Goal: Task Accomplishment & Management: Manage account settings

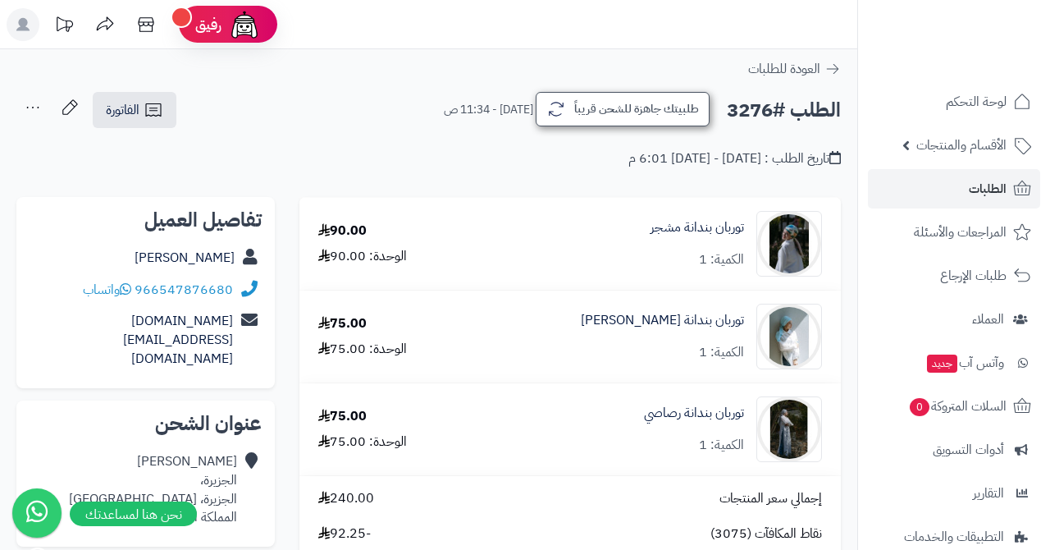
click at [649, 108] on button "طلبيتك جاهزة للشحن قريباً" at bounding box center [623, 109] width 174 height 34
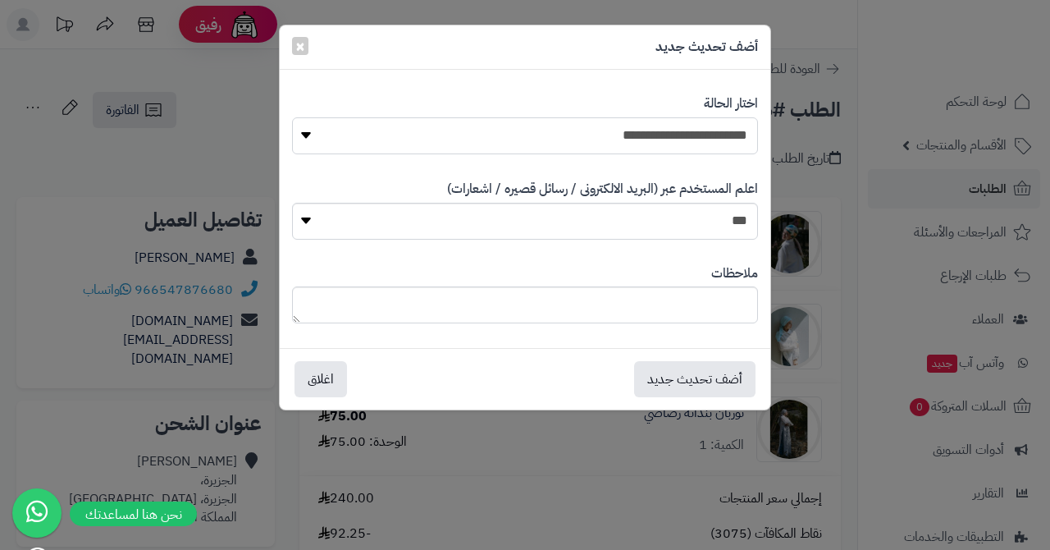
select select "*"
click at [670, 374] on button "أضف تحديث جديد" at bounding box center [694, 378] width 121 height 36
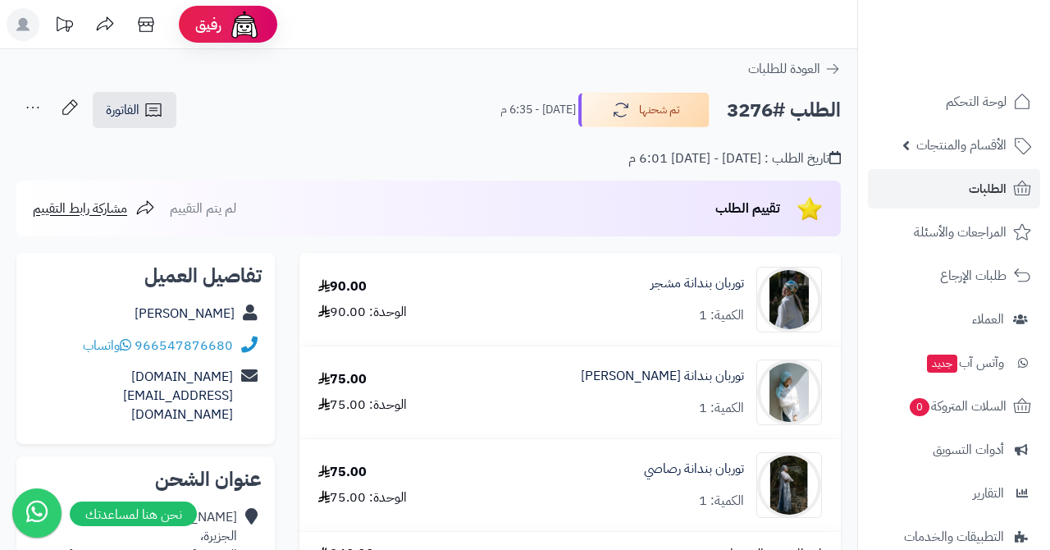
click at [930, 189] on link "الطلبات" at bounding box center [954, 188] width 172 height 39
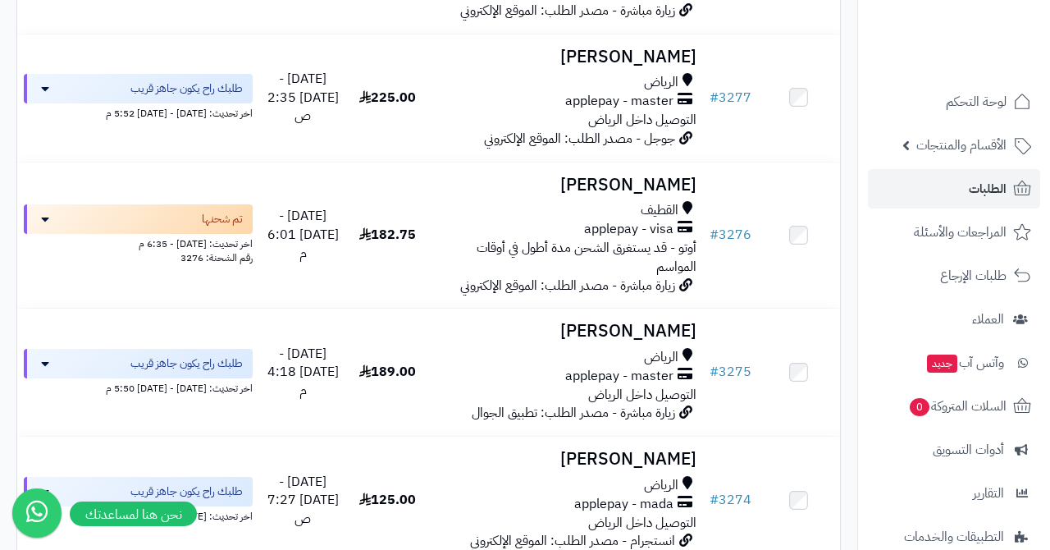
scroll to position [915, 0]
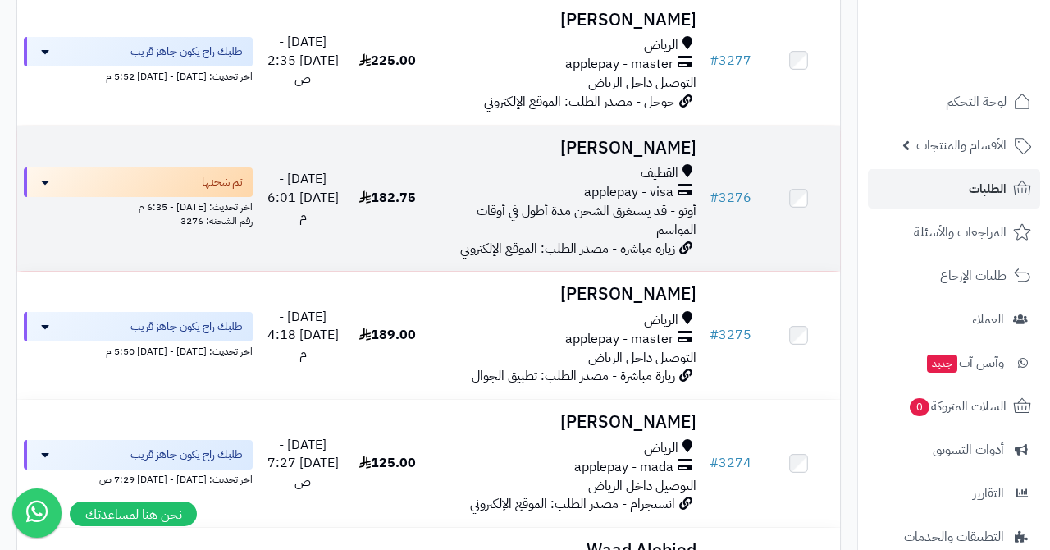
click at [650, 142] on h3 "[PERSON_NAME]" at bounding box center [566, 148] width 261 height 19
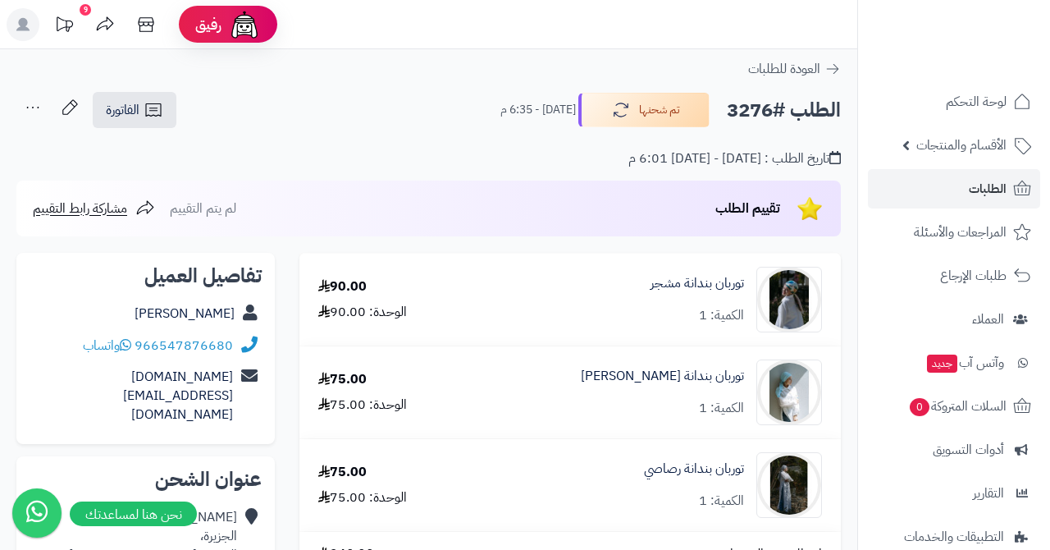
click at [976, 189] on span "الطلبات" at bounding box center [988, 188] width 38 height 23
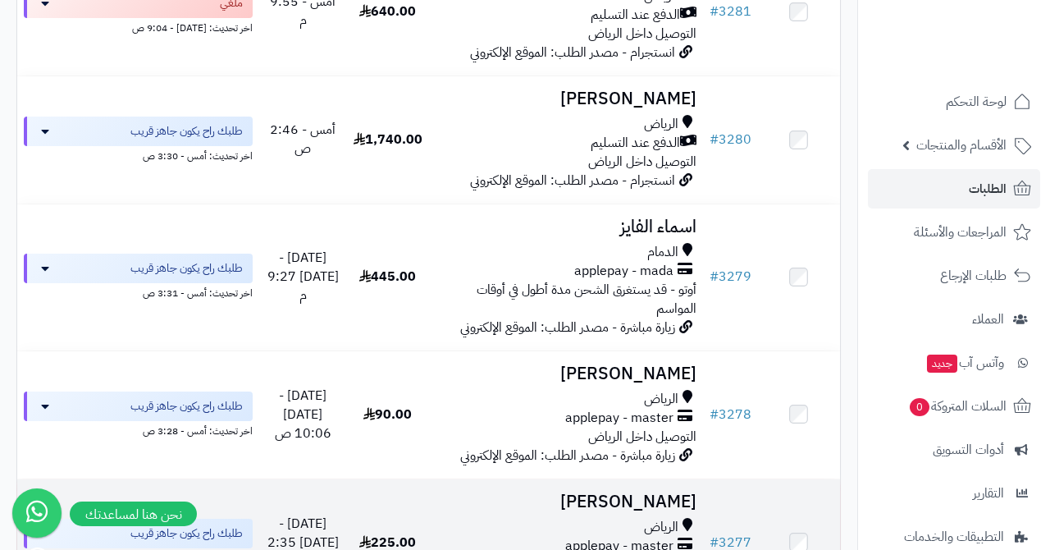
scroll to position [433, 0]
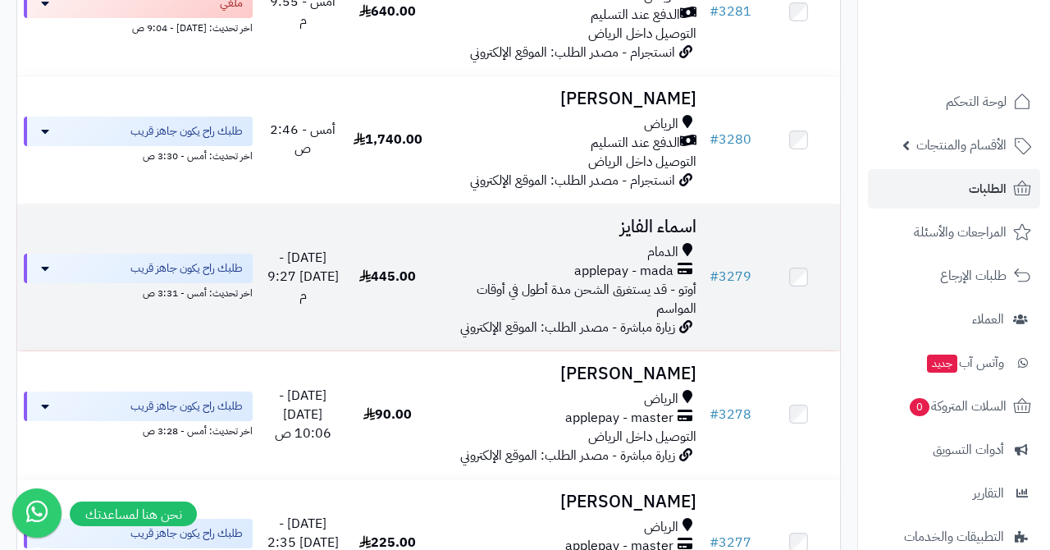
click at [639, 243] on div "الدمام" at bounding box center [566, 252] width 261 height 19
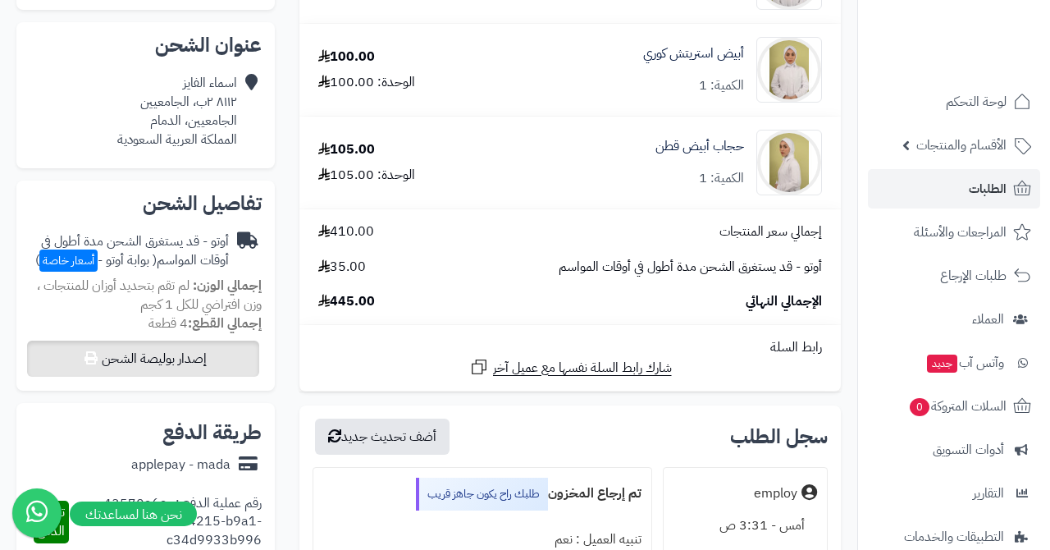
scroll to position [359, 0]
click at [205, 351] on button "إصدار بوليصة الشحن" at bounding box center [143, 359] width 232 height 36
select select "***"
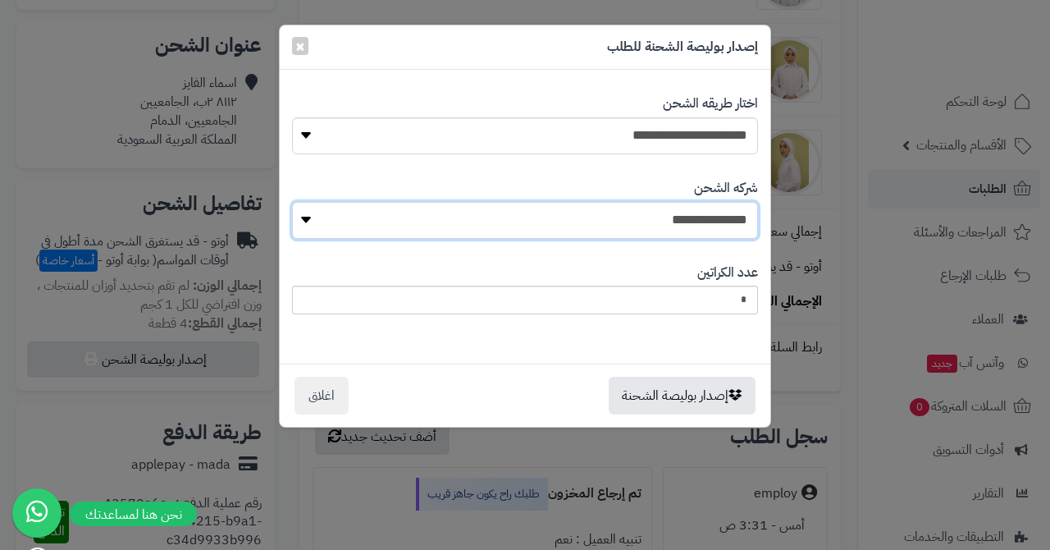
select select "****"
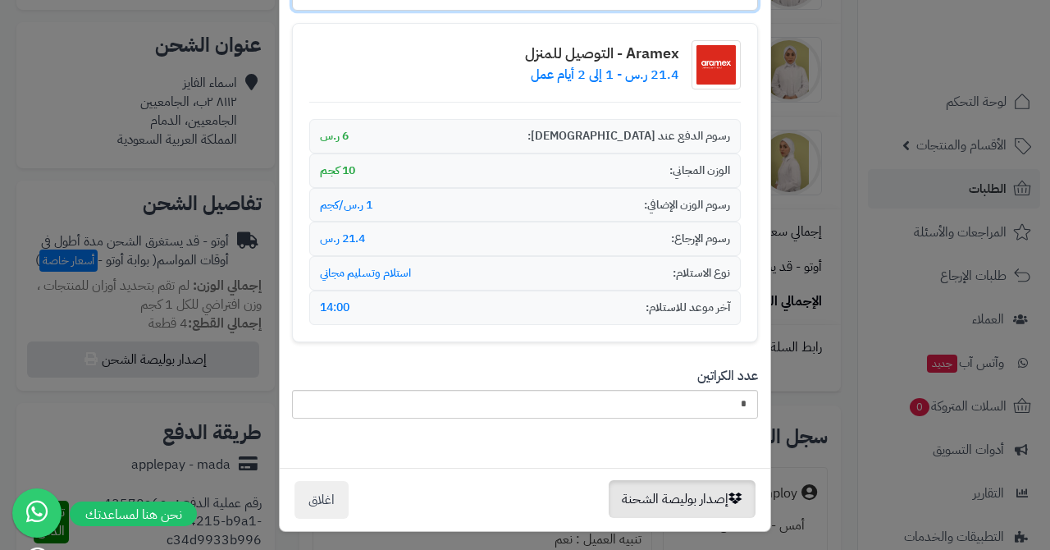
scroll to position [227, 0]
click at [663, 484] on button "إصدار بوليصة الشحنة" at bounding box center [682, 500] width 147 height 38
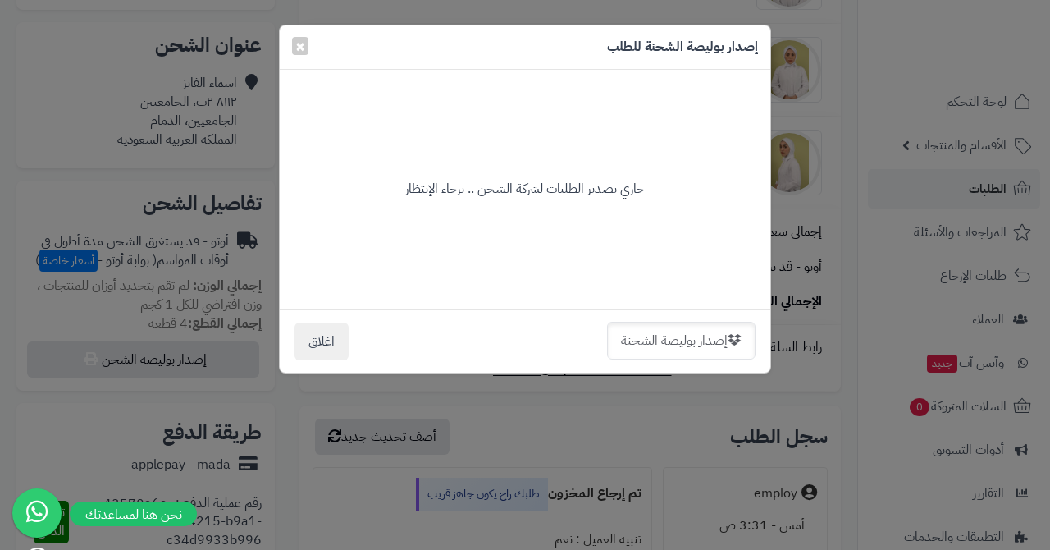
scroll to position [0, 0]
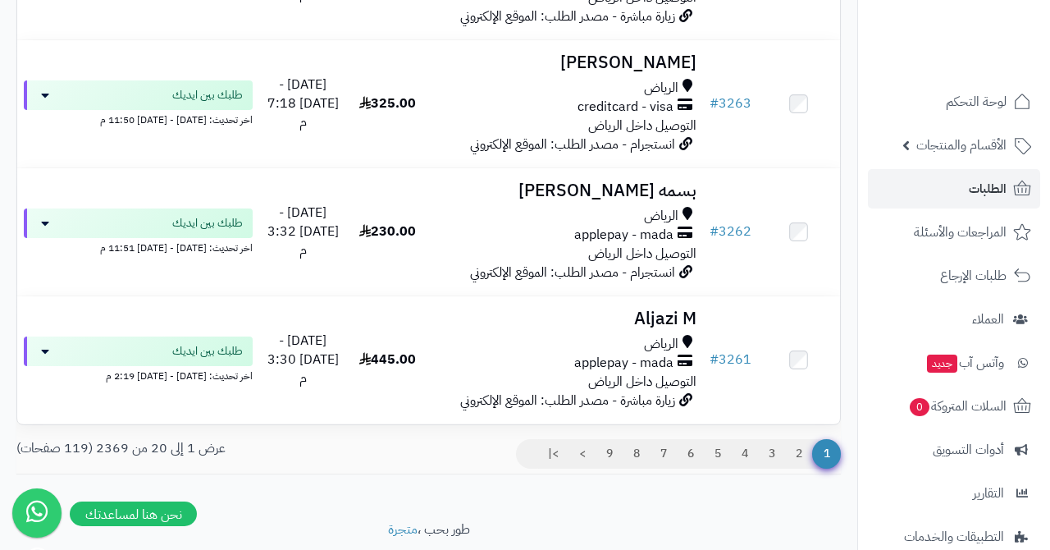
scroll to position [2462, 0]
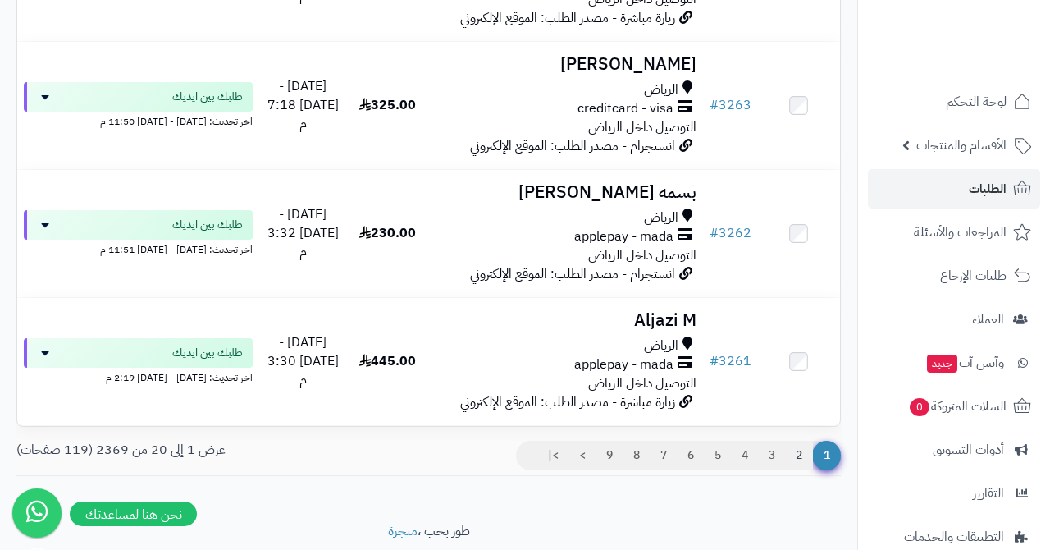
click at [801, 441] on link "2" at bounding box center [799, 456] width 28 height 30
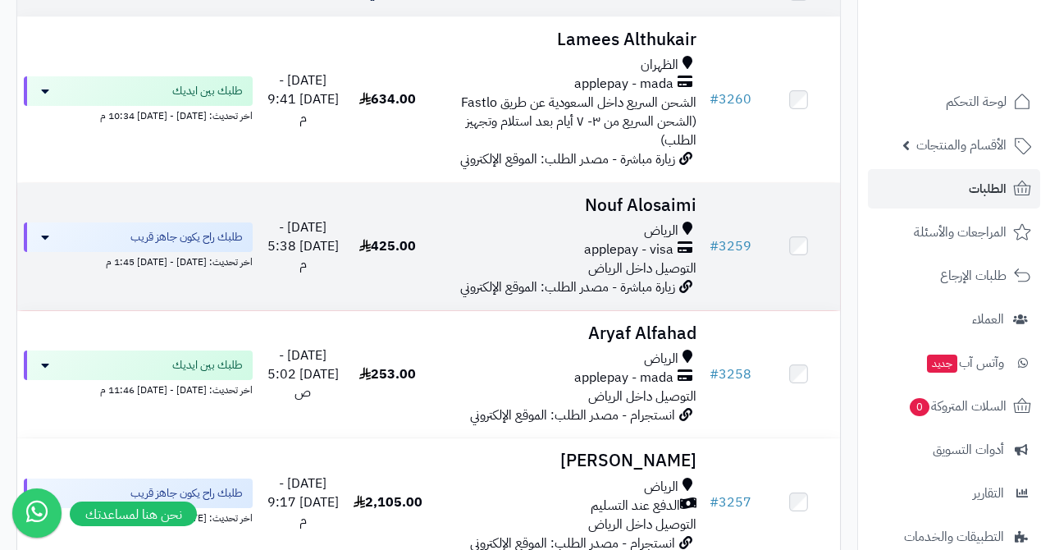
scroll to position [247, 0]
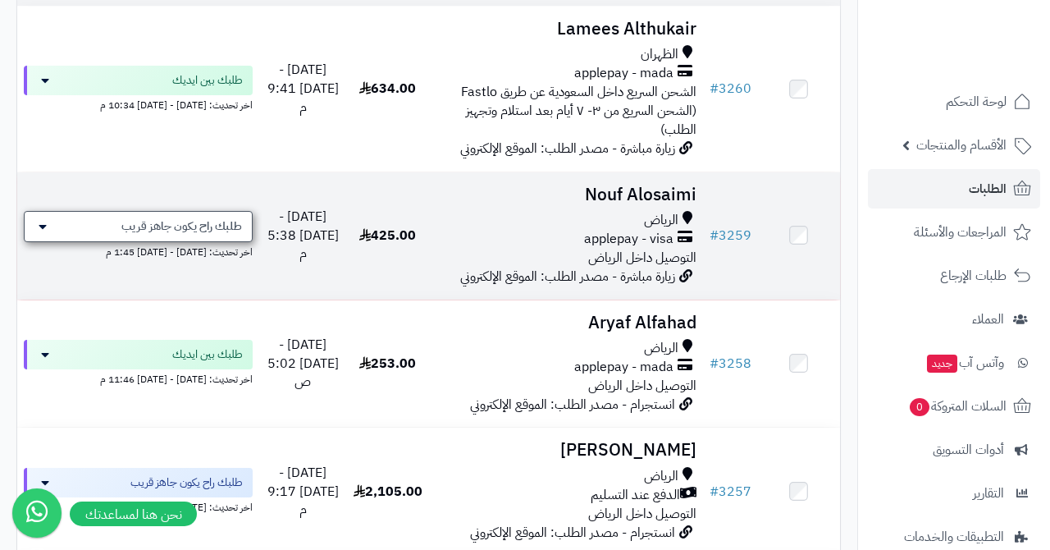
click at [215, 218] on span "طلبك راح يكون جاهز قريب" at bounding box center [181, 226] width 121 height 16
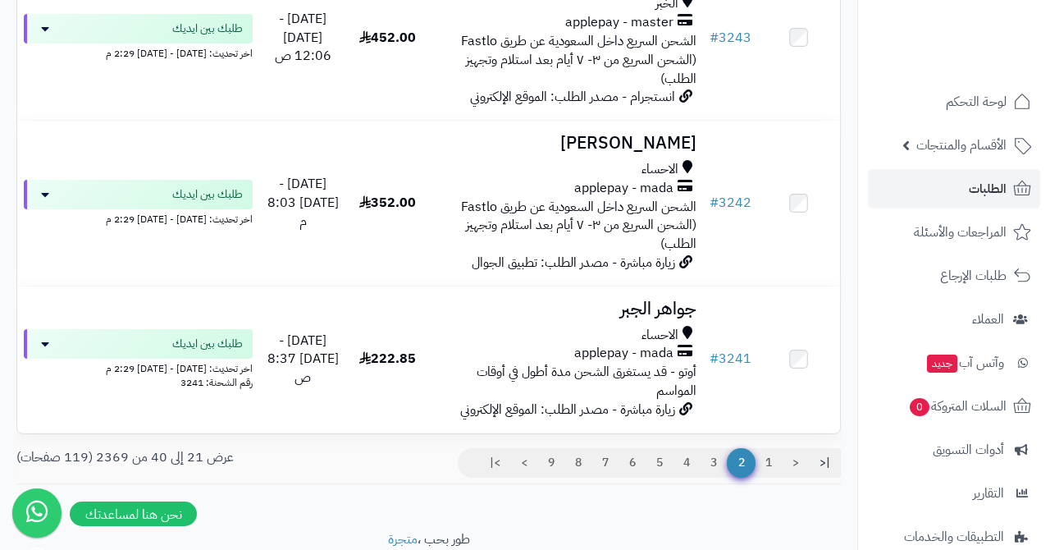
scroll to position [2679, 0]
click at [770, 449] on link "1" at bounding box center [769, 464] width 28 height 30
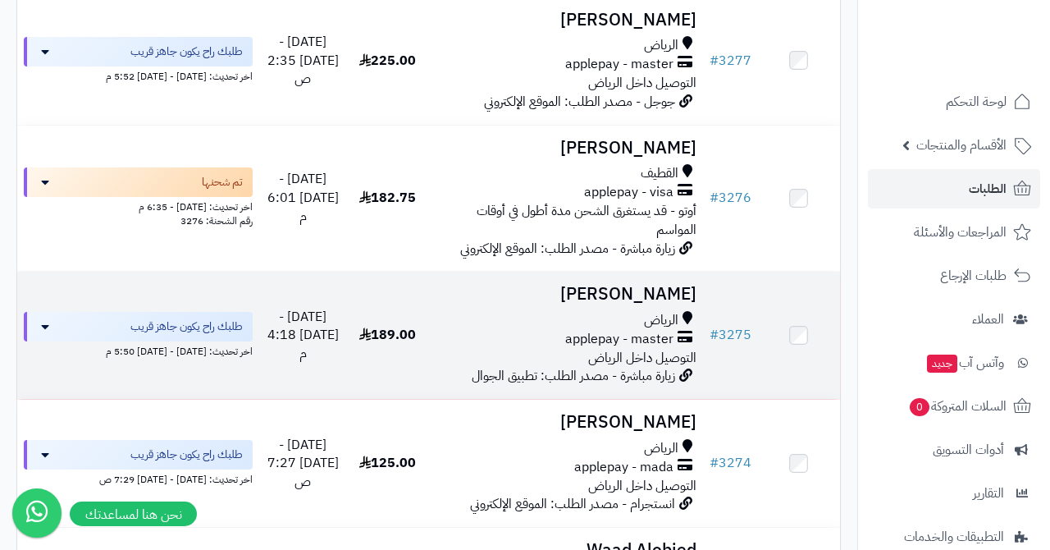
scroll to position [953, 0]
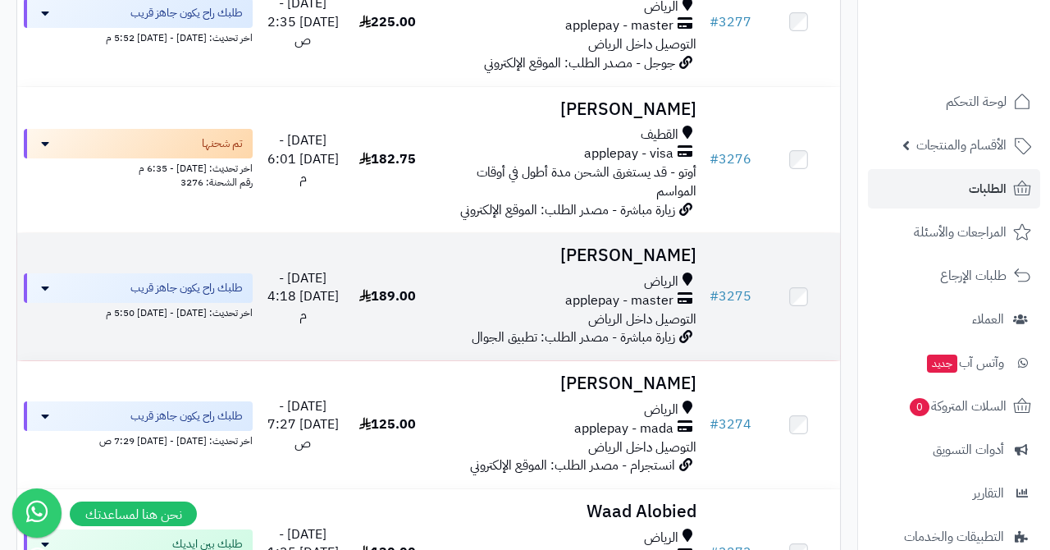
click at [643, 246] on h3 "[PERSON_NAME]" at bounding box center [566, 255] width 261 height 19
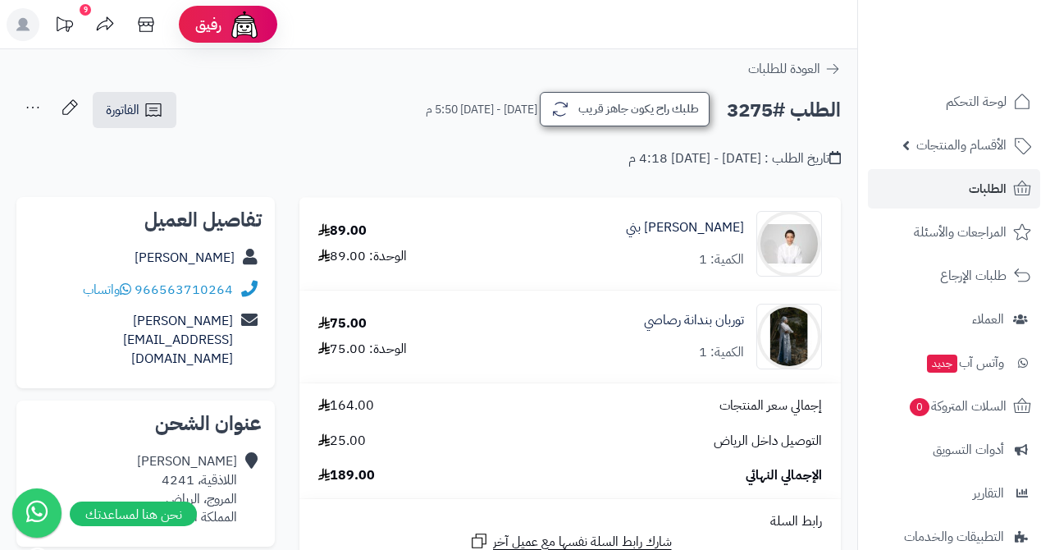
click at [615, 126] on button "طلبك راح يكون جاهز قريب" at bounding box center [625, 109] width 170 height 34
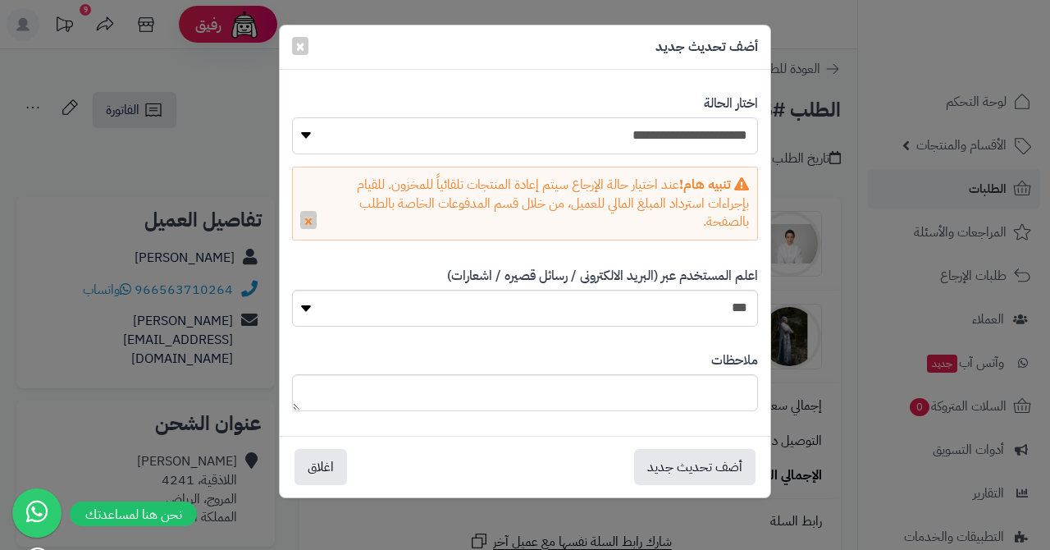
select select "*"
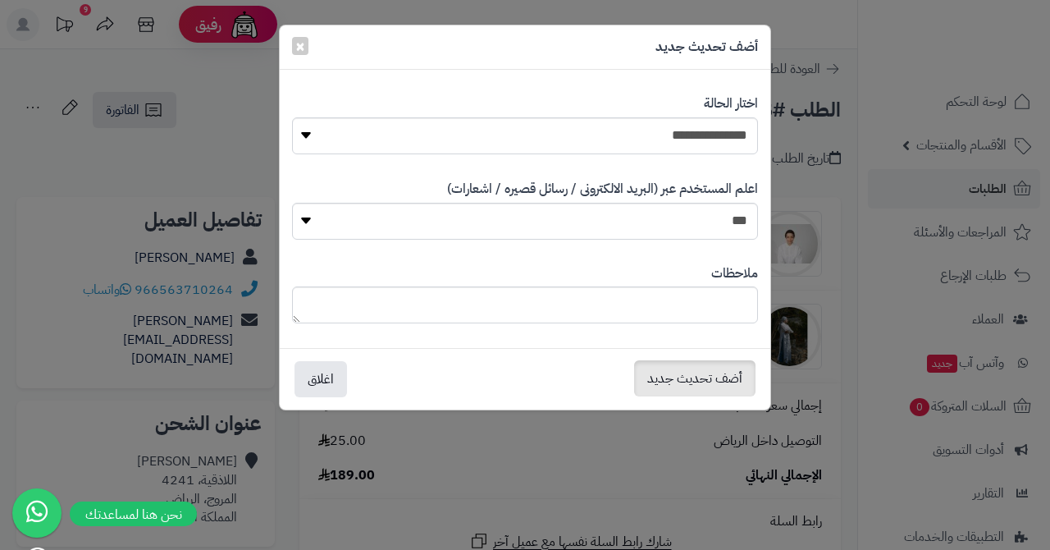
click at [689, 387] on button "أضف تحديث جديد" at bounding box center [694, 378] width 121 height 36
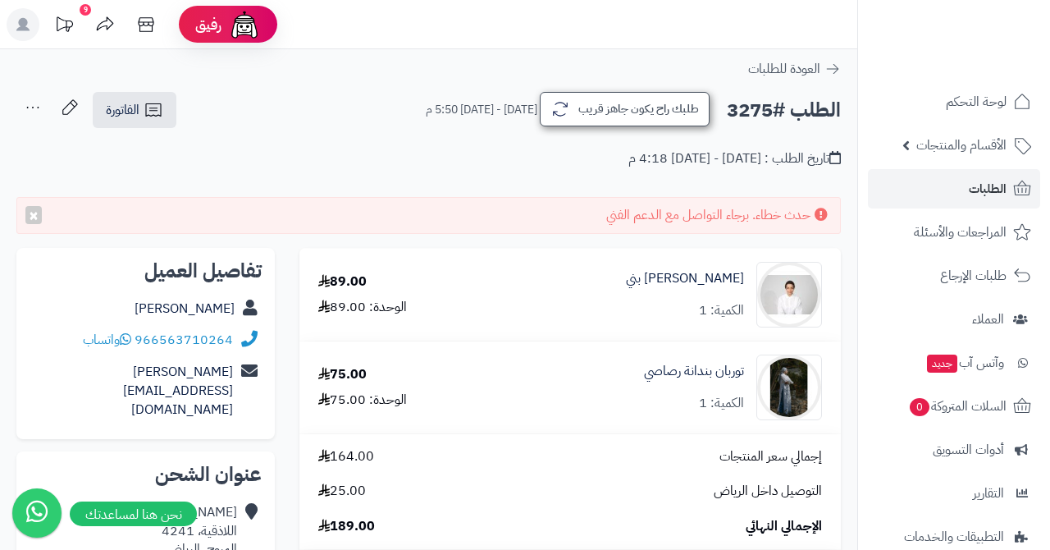
click at [581, 103] on button "طلبك راح يكون جاهز قريب" at bounding box center [625, 109] width 170 height 34
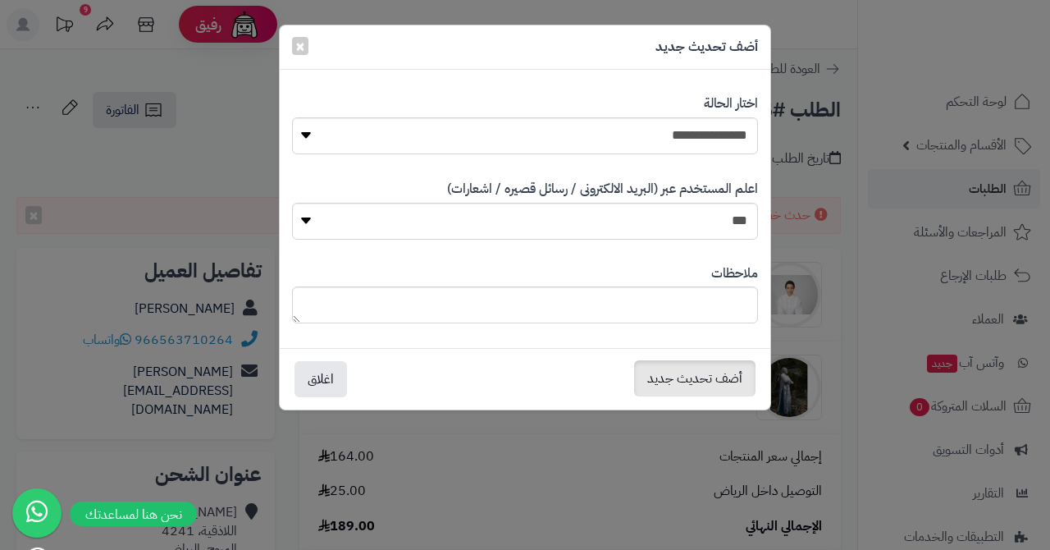
click at [686, 373] on button "أضف تحديث جديد" at bounding box center [694, 378] width 121 height 36
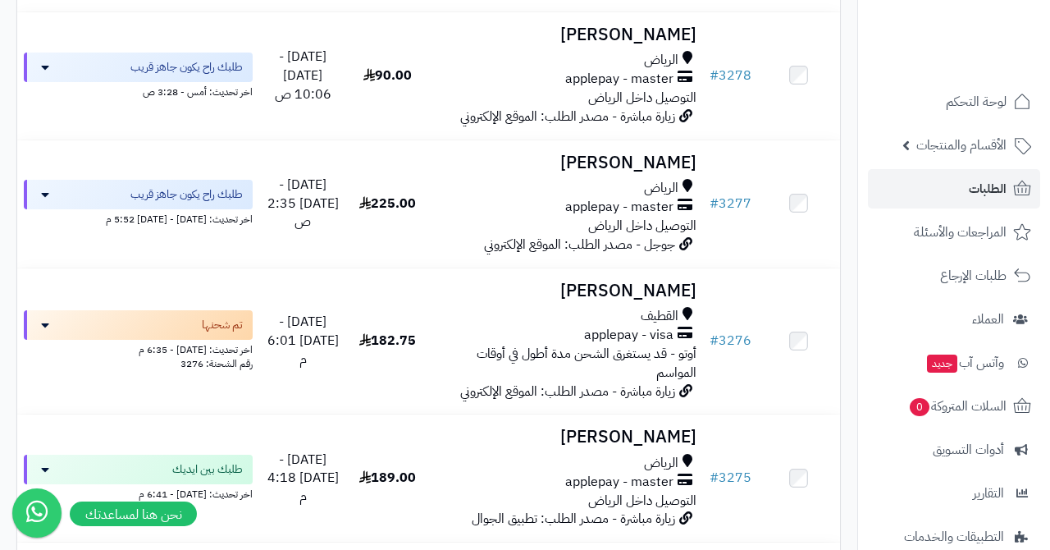
scroll to position [766, 0]
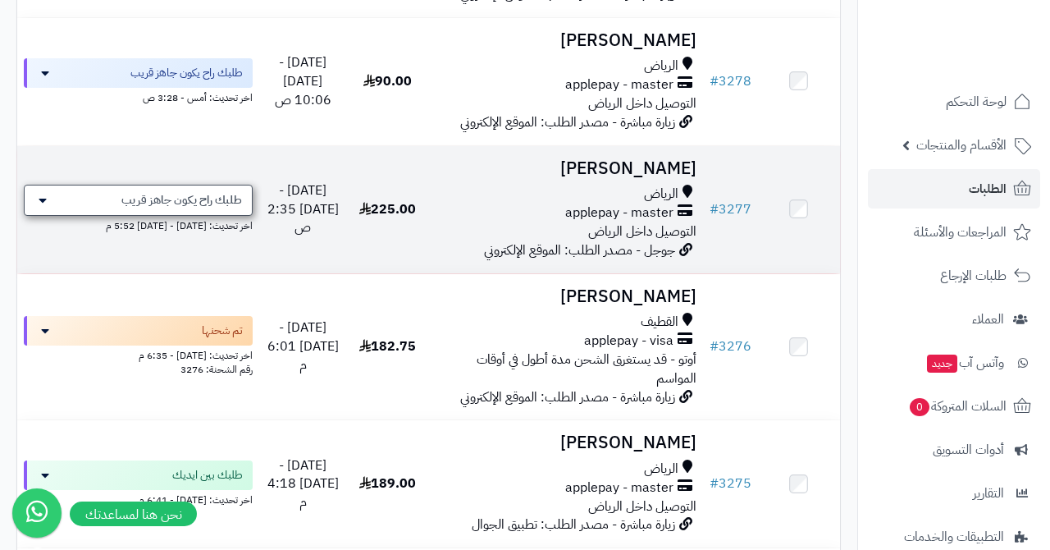
click at [190, 185] on div "طلبك راح يكون جاهز قريب" at bounding box center [138, 200] width 229 height 31
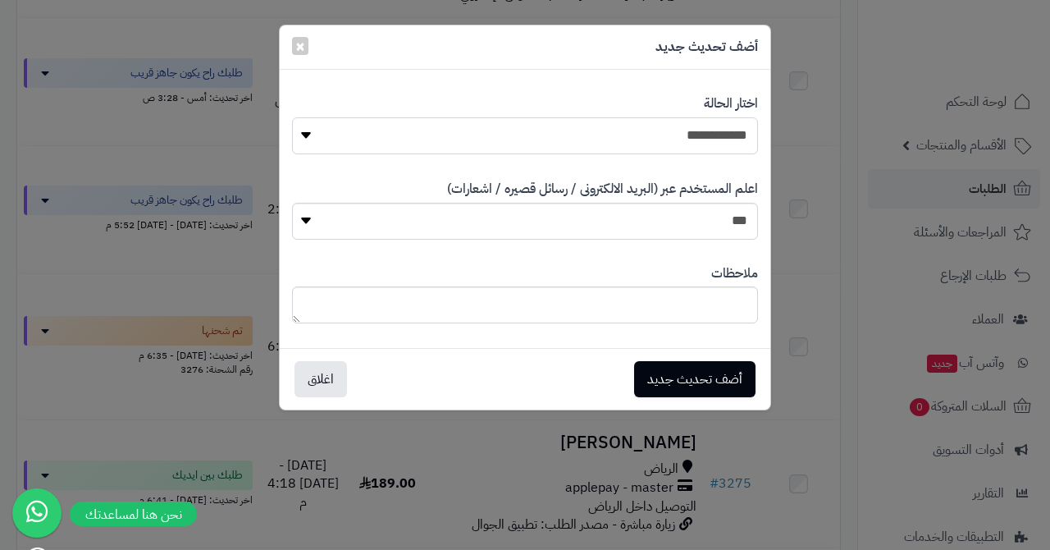
select select "*"
click at [663, 380] on button "أضف تحديث جديد" at bounding box center [694, 378] width 121 height 36
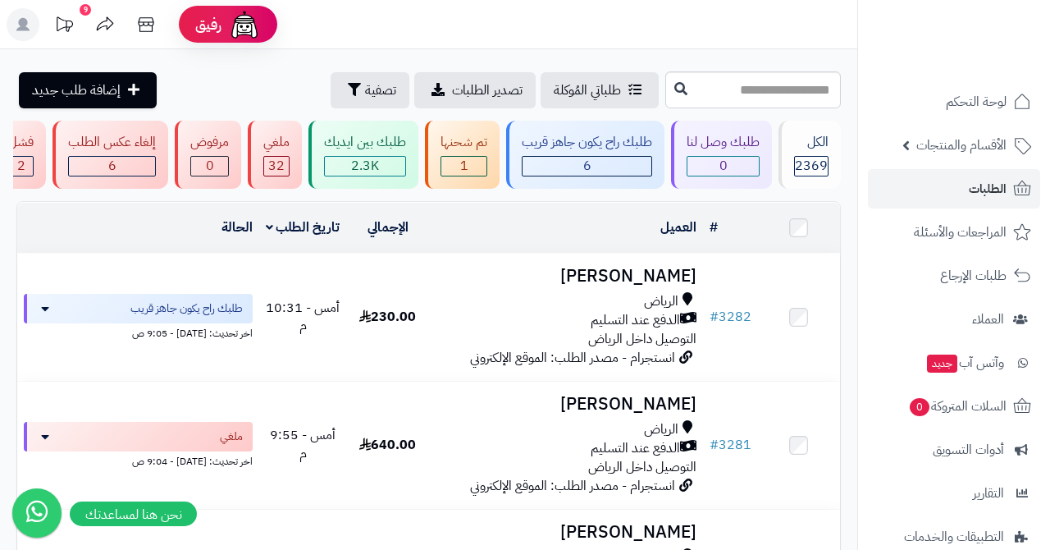
click at [967, 189] on link "الطلبات" at bounding box center [954, 188] width 172 height 39
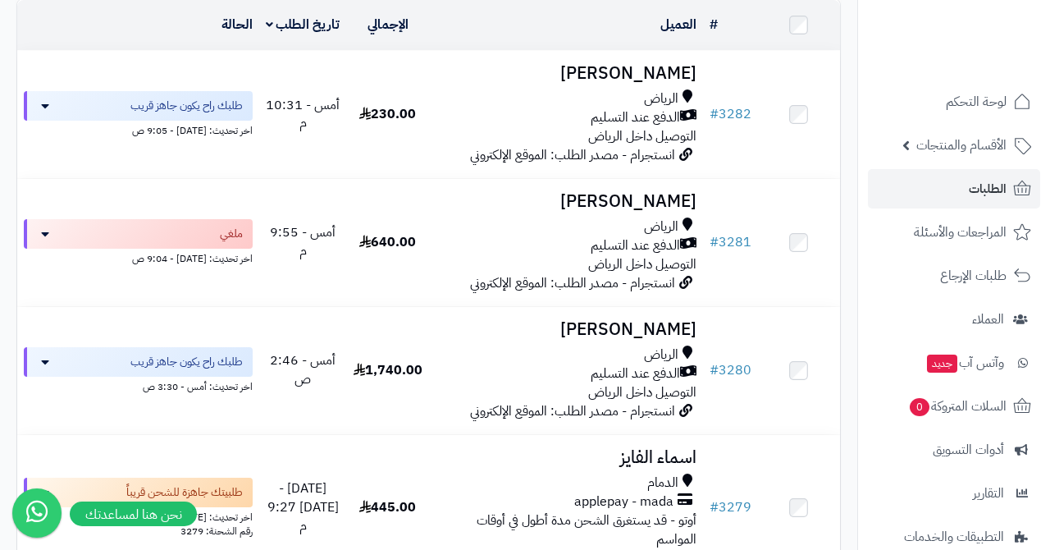
scroll to position [203, 0]
